Goal: Task Accomplishment & Management: Use online tool/utility

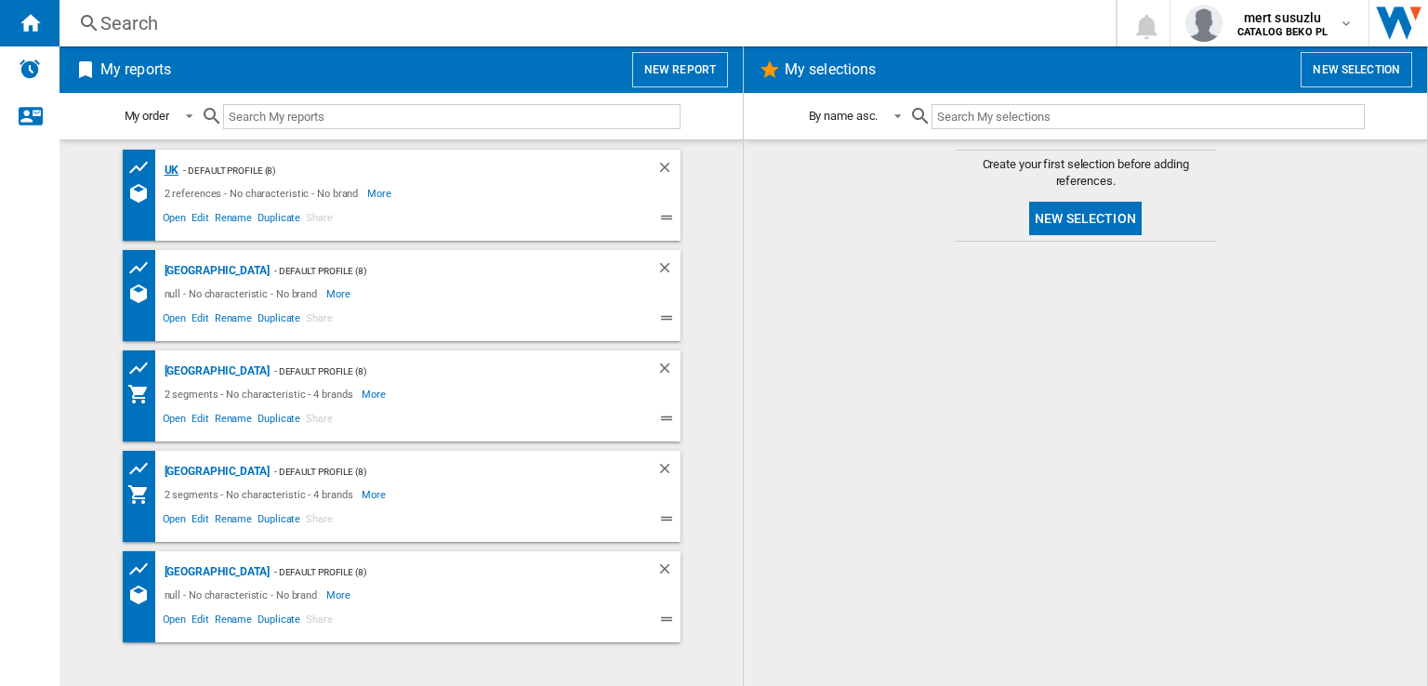
click at [165, 168] on div "UK" at bounding box center [170, 170] width 20 height 23
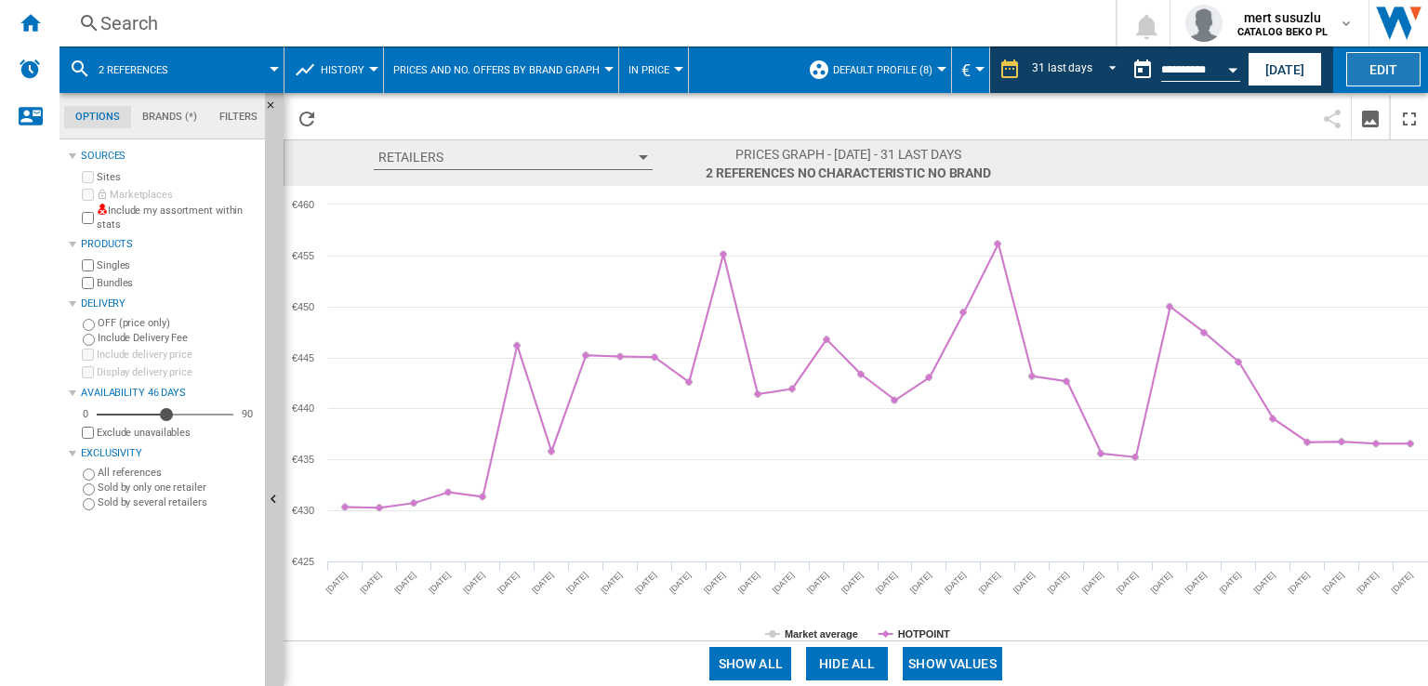
click at [1395, 68] on button "Edit" at bounding box center [1383, 69] width 74 height 34
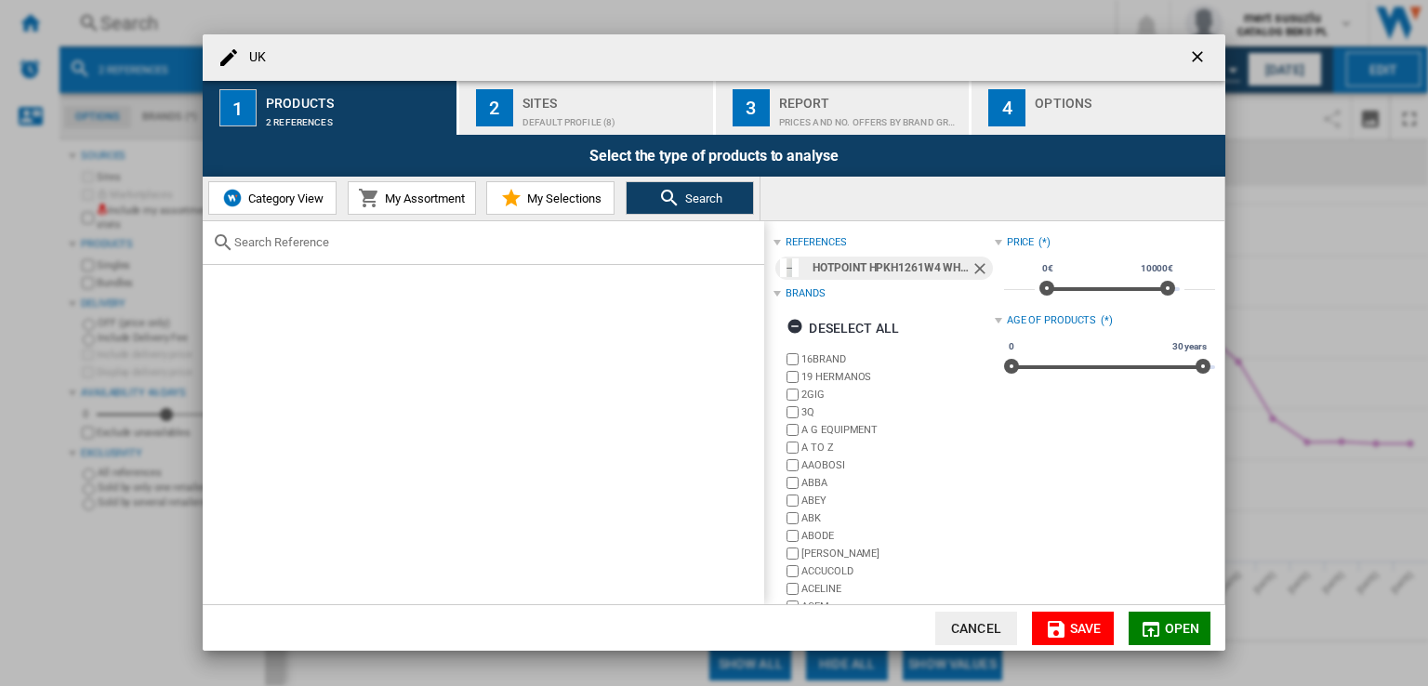
click at [365, 250] on div at bounding box center [484, 243] width 562 height 44
click at [309, 239] on input "text" at bounding box center [494, 242] width 521 height 14
paste input "HPG2 6592 XP4UK"
type input "HPG2 6592 XP4UK"
click at [975, 270] on ng-md-icon "Remove" at bounding box center [982, 270] width 22 height 22
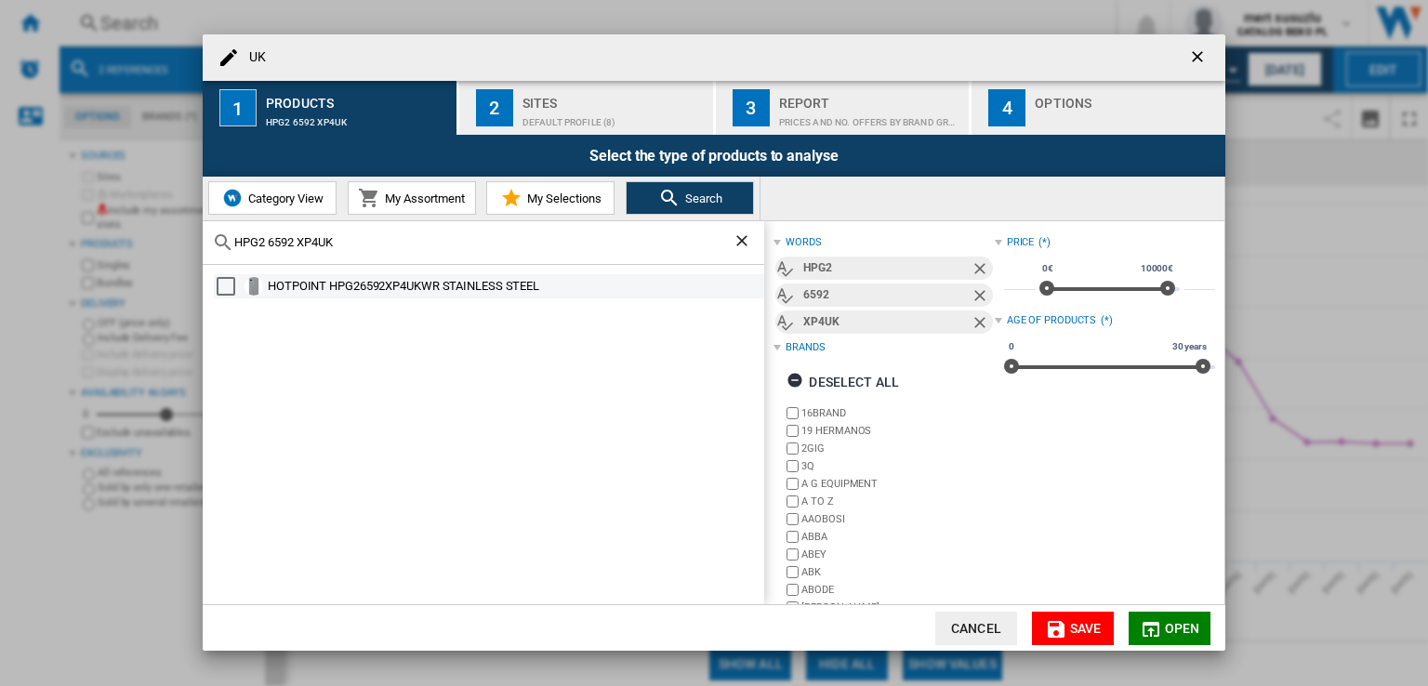
click at [223, 284] on div "Select" at bounding box center [226, 286] width 19 height 19
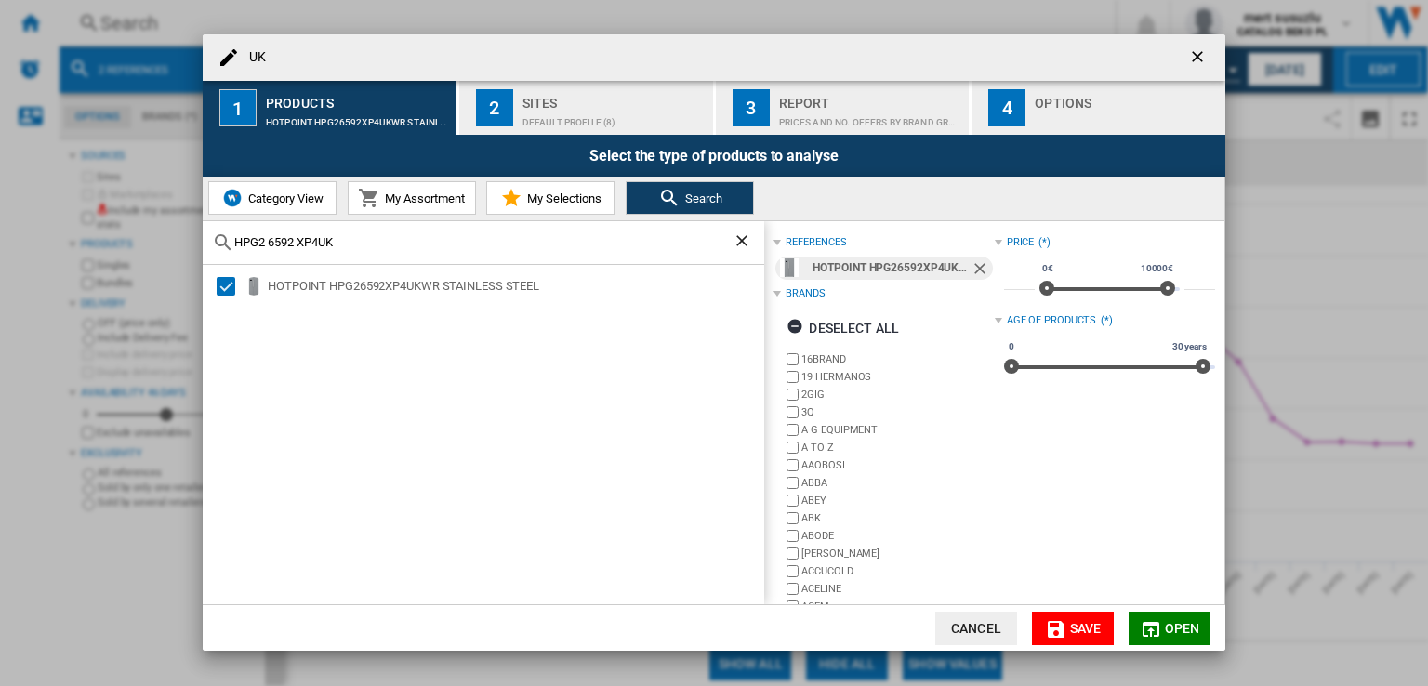
click at [1173, 631] on span "Open" at bounding box center [1182, 628] width 35 height 15
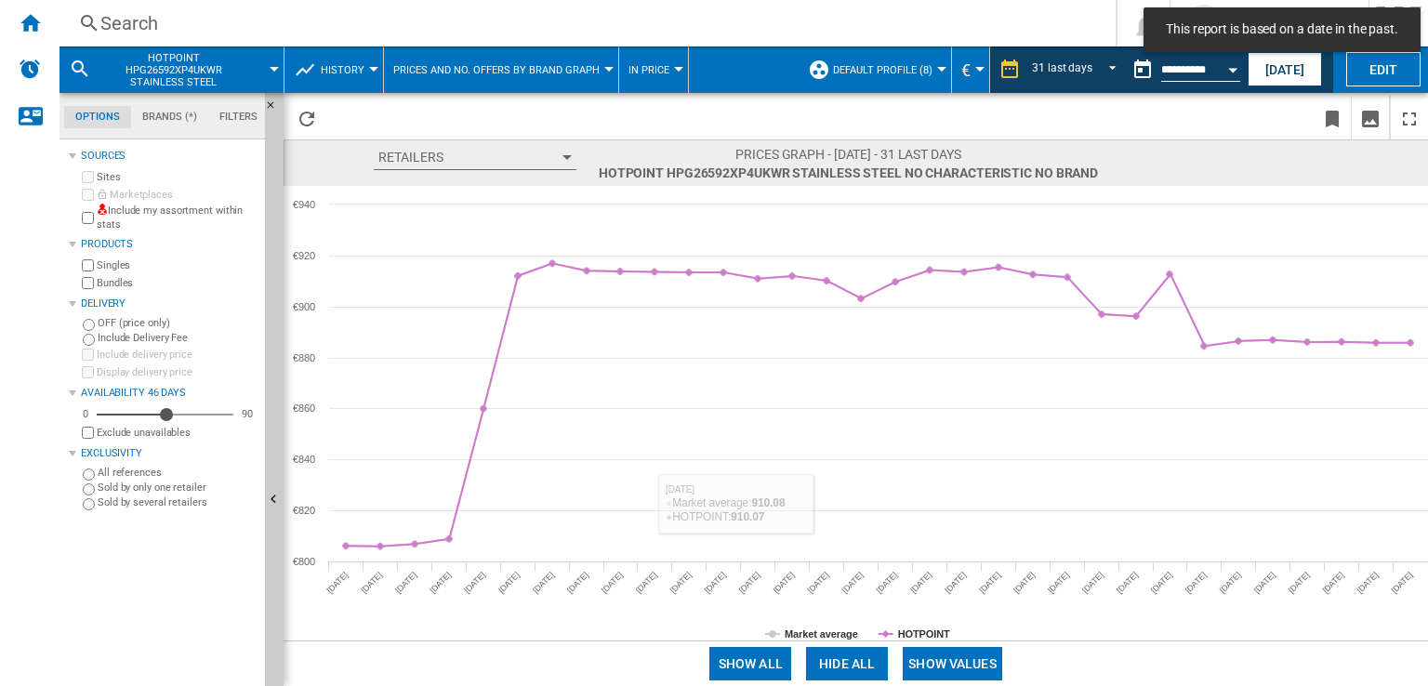
click at [979, 667] on button "Show values" at bounding box center [952, 663] width 99 height 33
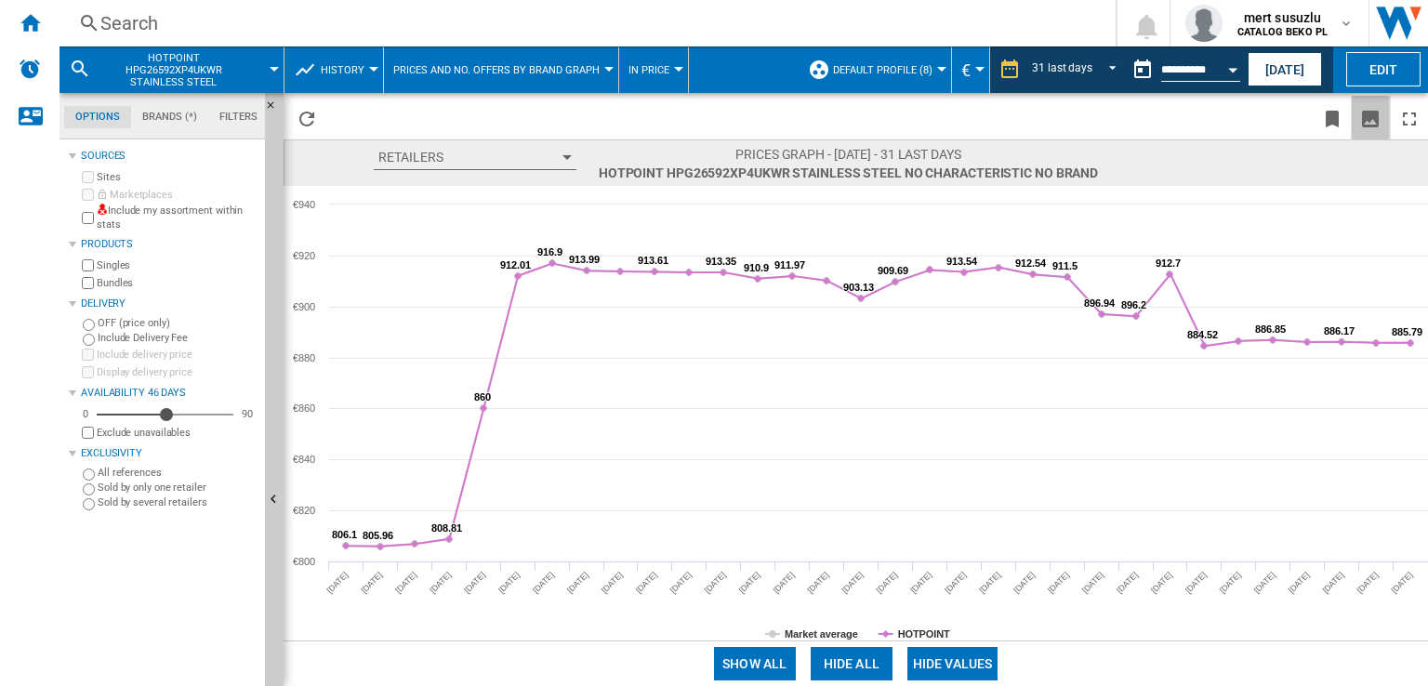
click at [1365, 123] on ng-md-icon "Download as image" at bounding box center [1370, 119] width 22 height 22
